Goal: Task Accomplishment & Management: Use online tool/utility

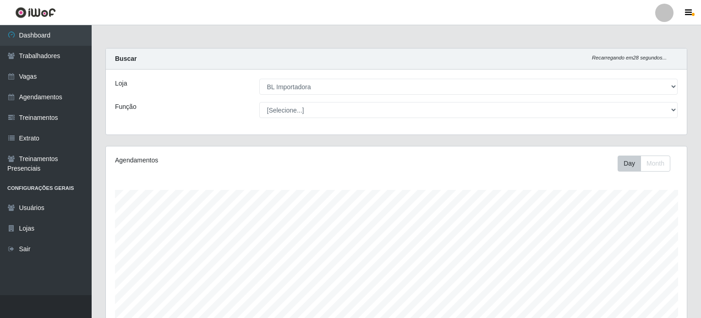
select select "259"
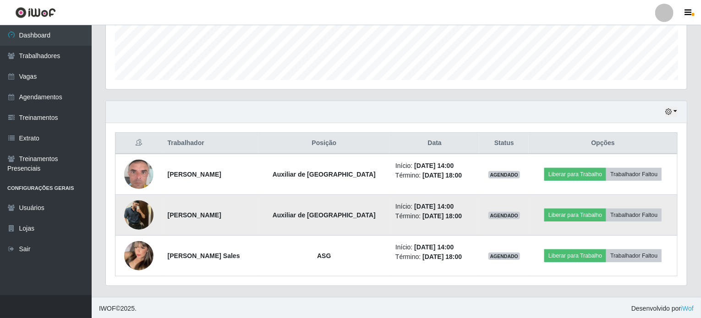
scroll to position [190, 581]
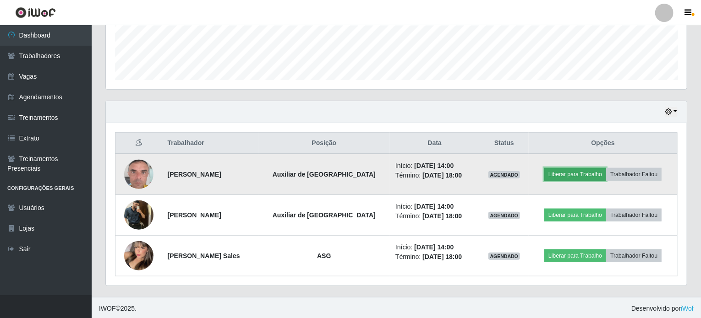
click at [562, 174] on button "Liberar para Trabalho" at bounding box center [575, 174] width 62 height 13
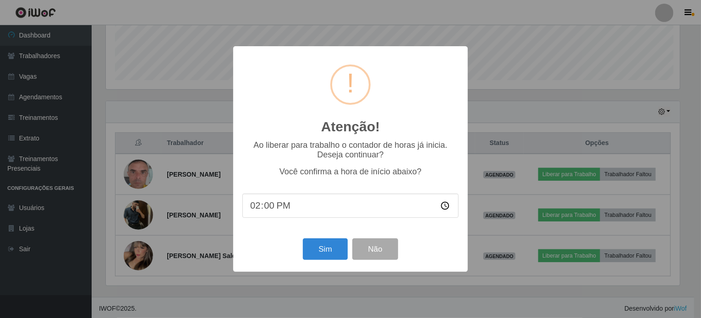
scroll to position [190, 577]
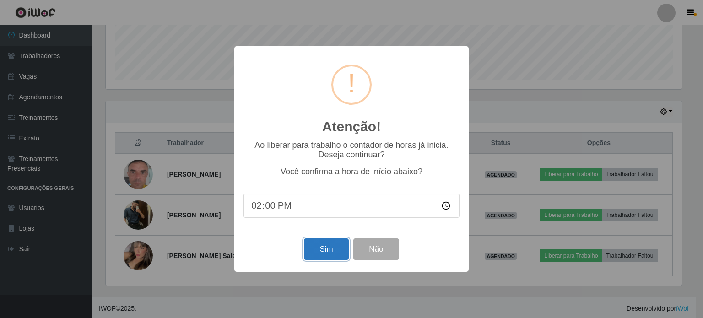
click at [322, 254] on button "Sim" at bounding box center [326, 250] width 44 height 22
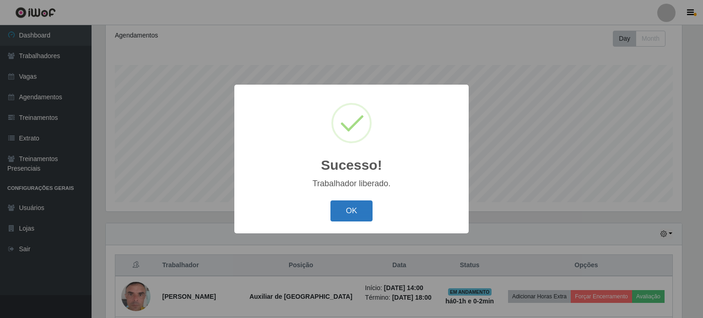
click at [350, 212] on button "OK" at bounding box center [352, 212] width 43 height 22
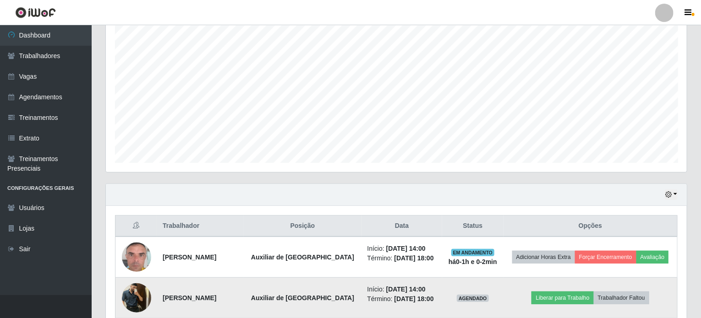
scroll to position [247, 0]
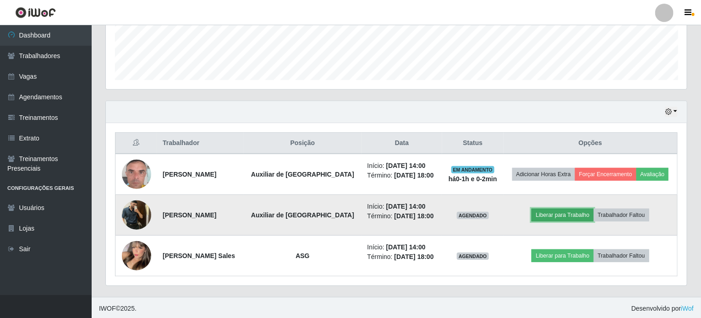
click at [557, 212] on button "Liberar para Trabalho" at bounding box center [562, 215] width 62 height 13
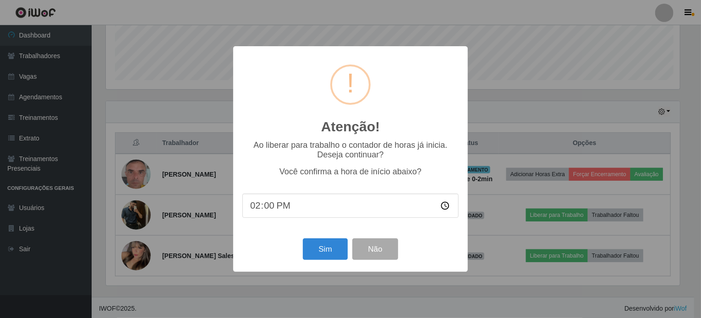
scroll to position [190, 577]
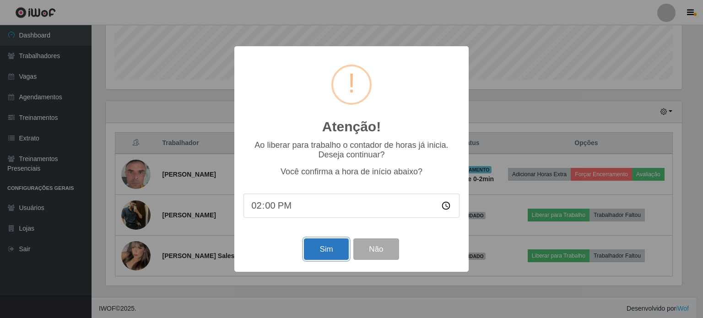
click at [333, 251] on button "Sim" at bounding box center [326, 250] width 44 height 22
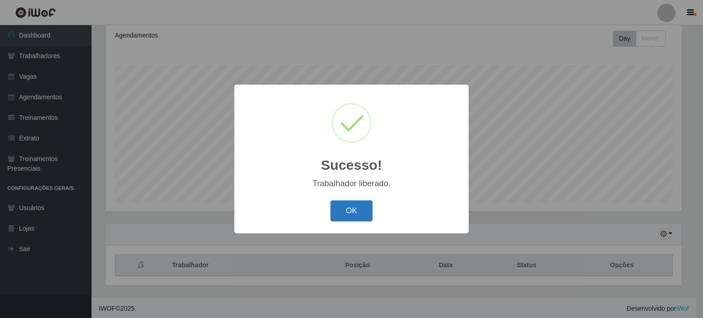
click at [346, 215] on button "OK" at bounding box center [352, 212] width 43 height 22
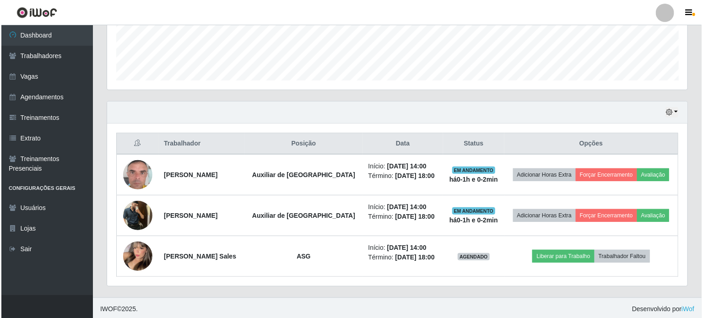
scroll to position [247, 0]
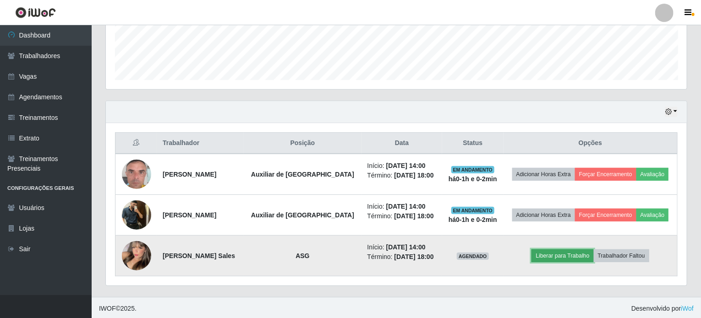
click at [557, 251] on button "Liberar para Trabalho" at bounding box center [562, 256] width 62 height 13
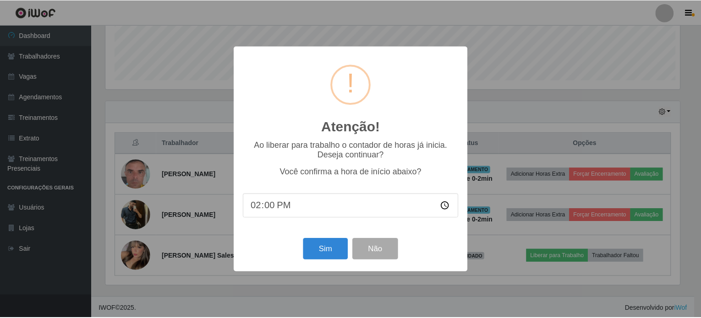
scroll to position [190, 577]
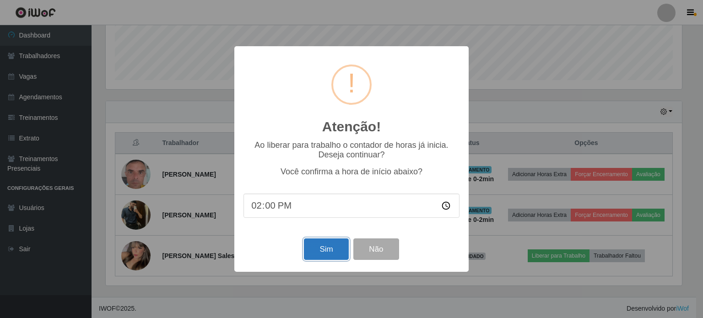
click at [332, 248] on button "Sim" at bounding box center [326, 250] width 44 height 22
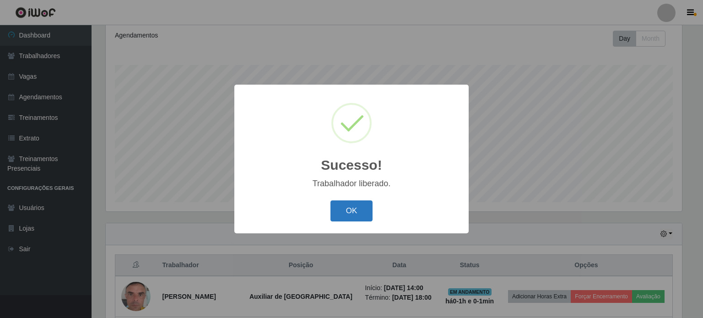
click at [354, 201] on button "OK" at bounding box center [352, 212] width 43 height 22
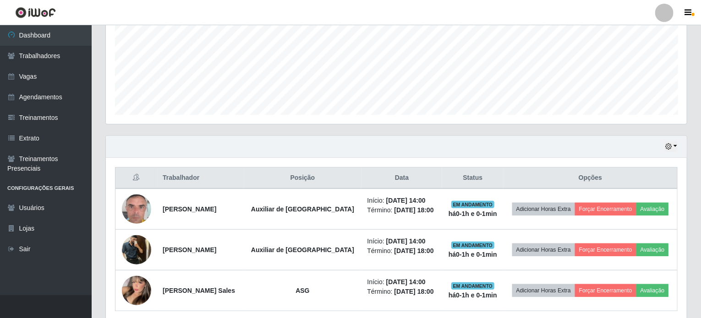
scroll to position [247, 0]
